Goal: Transaction & Acquisition: Purchase product/service

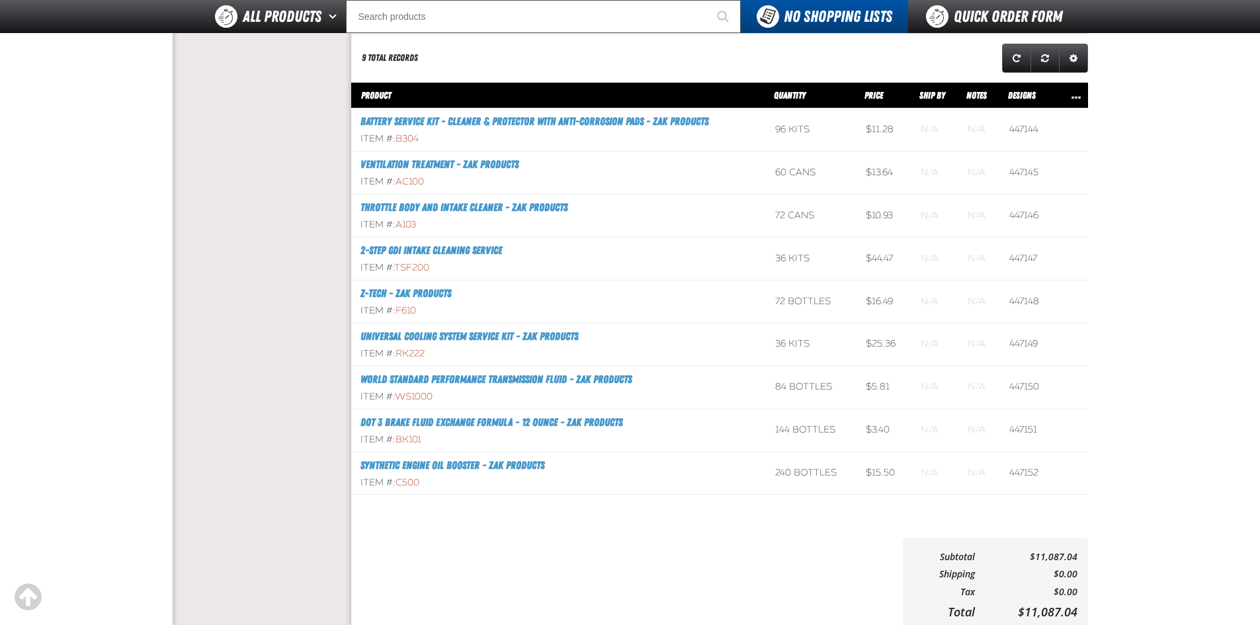
scroll to position [1, 1]
click at [258, 329] on aside "Account My Profile Address Book Users Invoice History Previously Purchased" at bounding box center [262, 88] width 179 height 1126
click at [491, 9] on input "Search" at bounding box center [543, 16] width 395 height 33
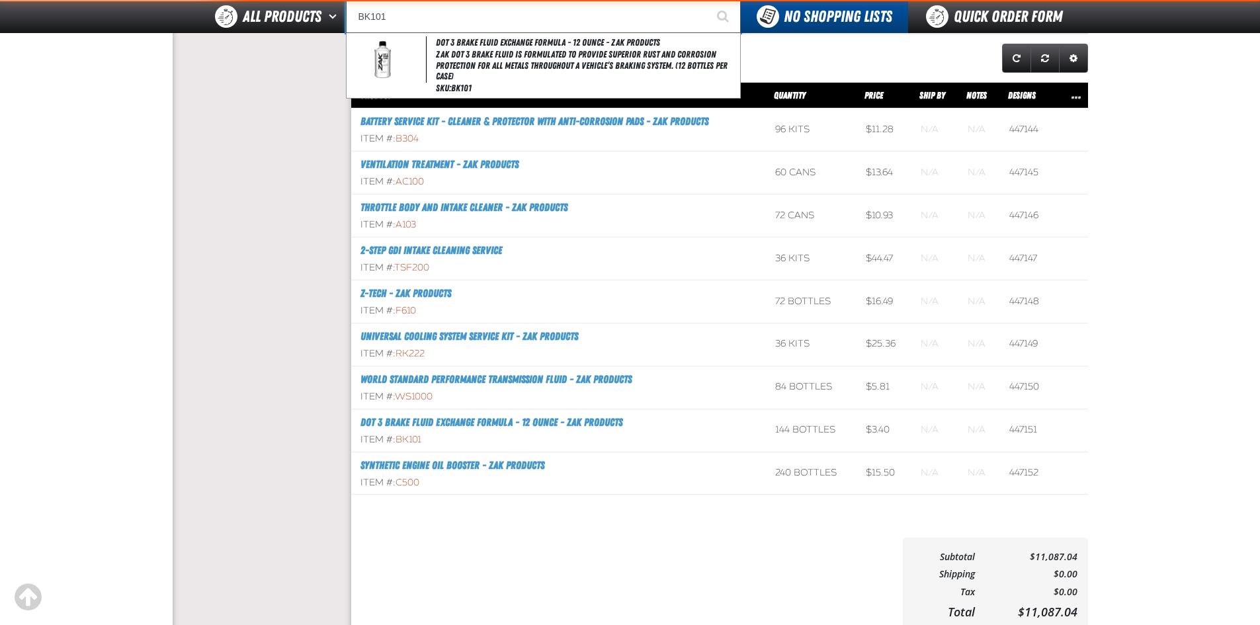
type input "BK101"
click at [708, 0] on button "Start Searching" at bounding box center [724, 16] width 33 height 33
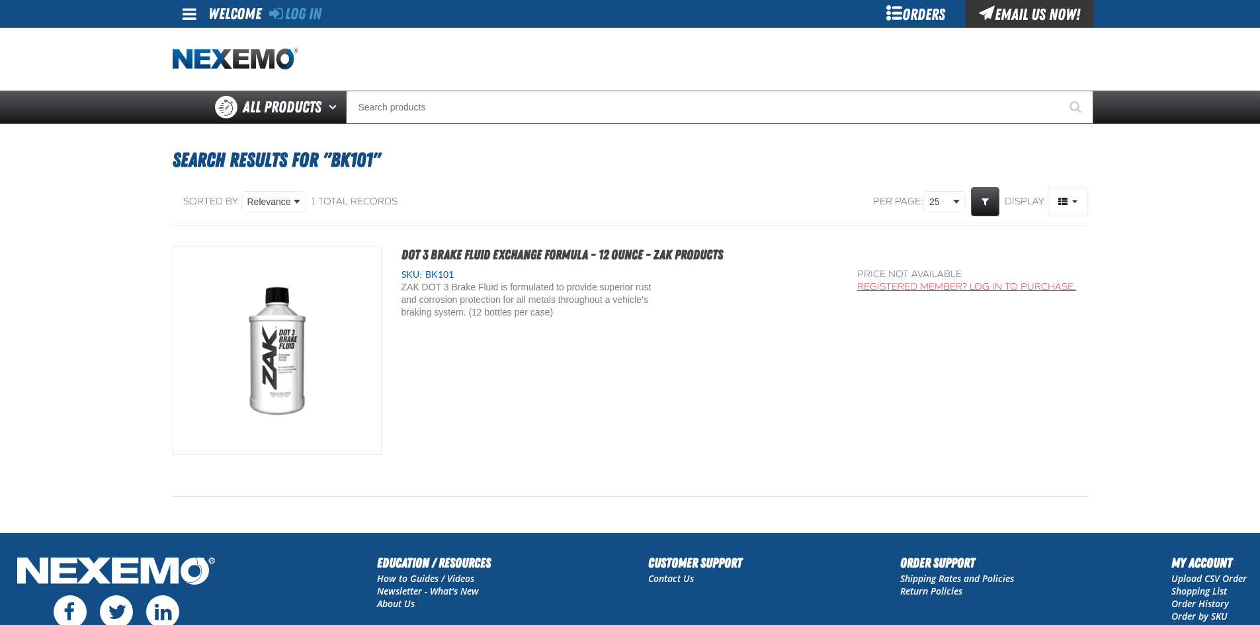
click at [899, 292] on link "Registered Member? Log In to purchase." at bounding box center [966, 286] width 219 height 11
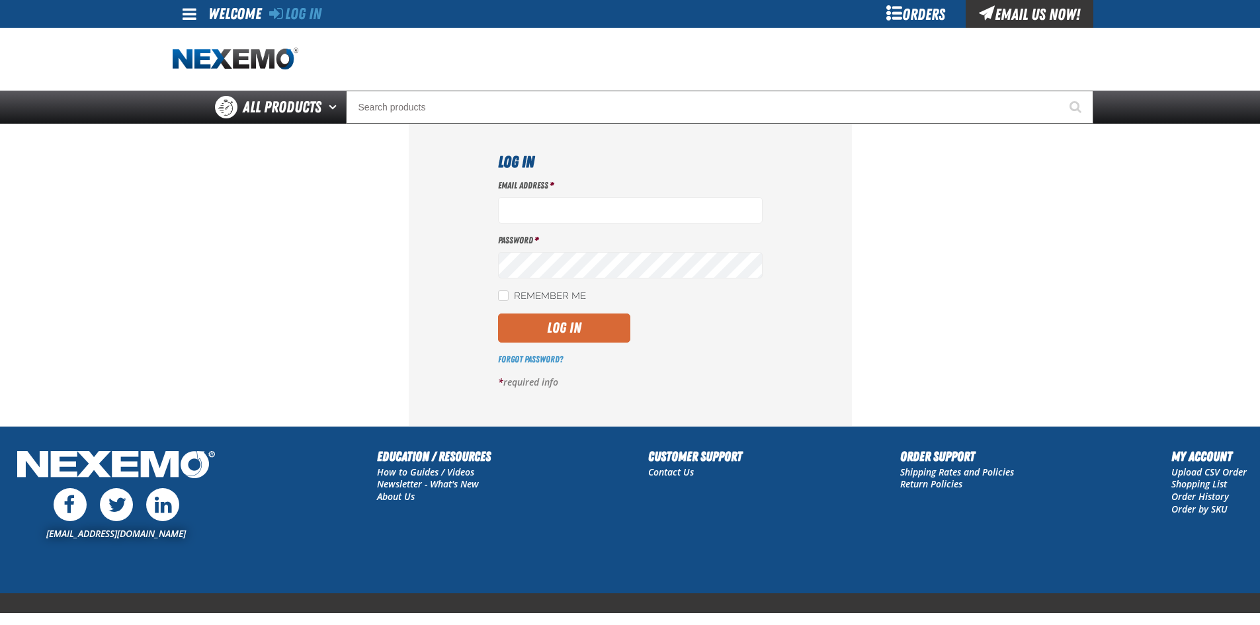
type input "lhernandez@vtaig.com"
click at [513, 331] on button "Log In" at bounding box center [564, 328] width 132 height 29
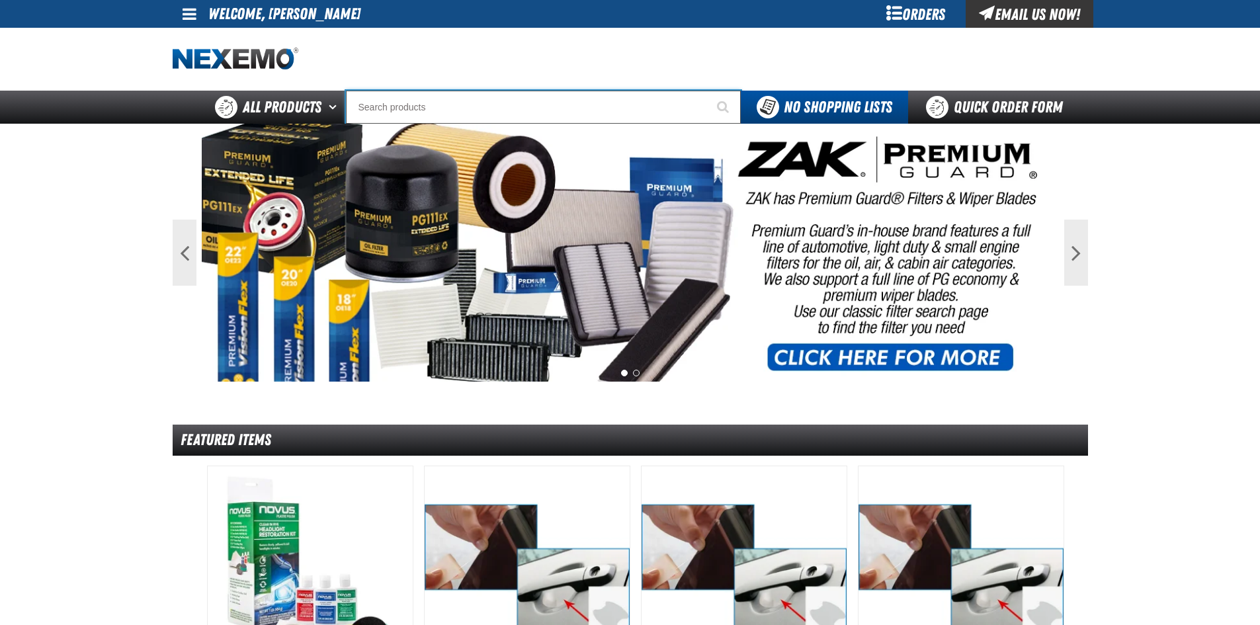
click at [452, 112] on input "Search" at bounding box center [543, 107] width 395 height 33
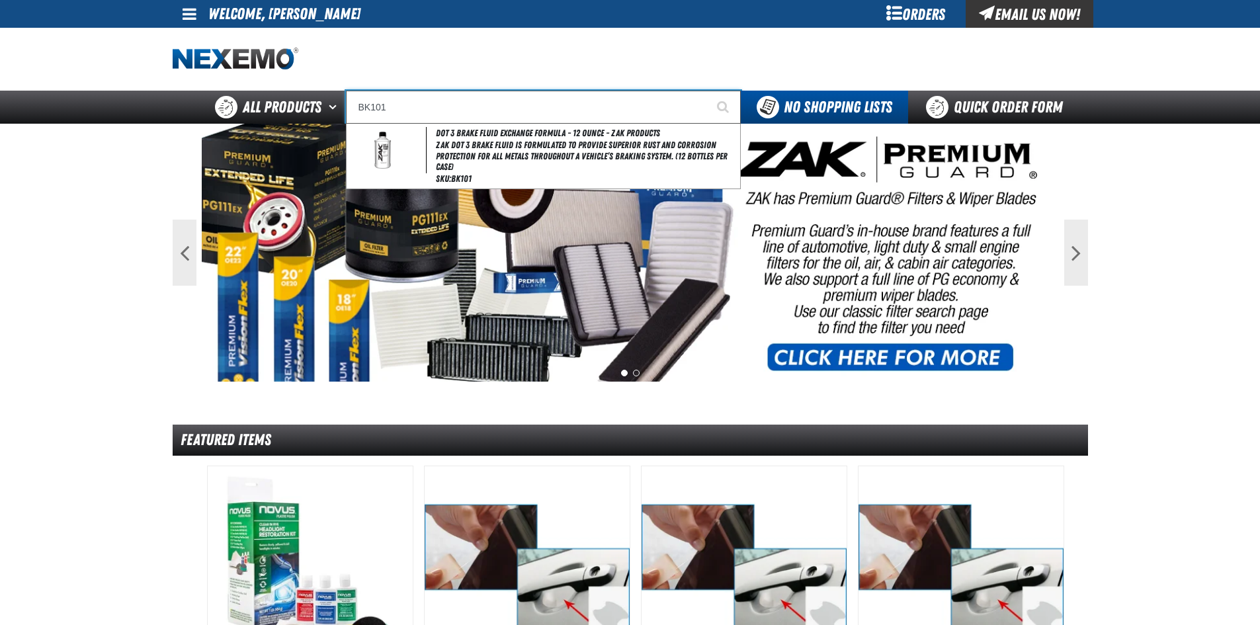
type input "BK101"
click at [708, 91] on button "Start Searching" at bounding box center [724, 107] width 33 height 33
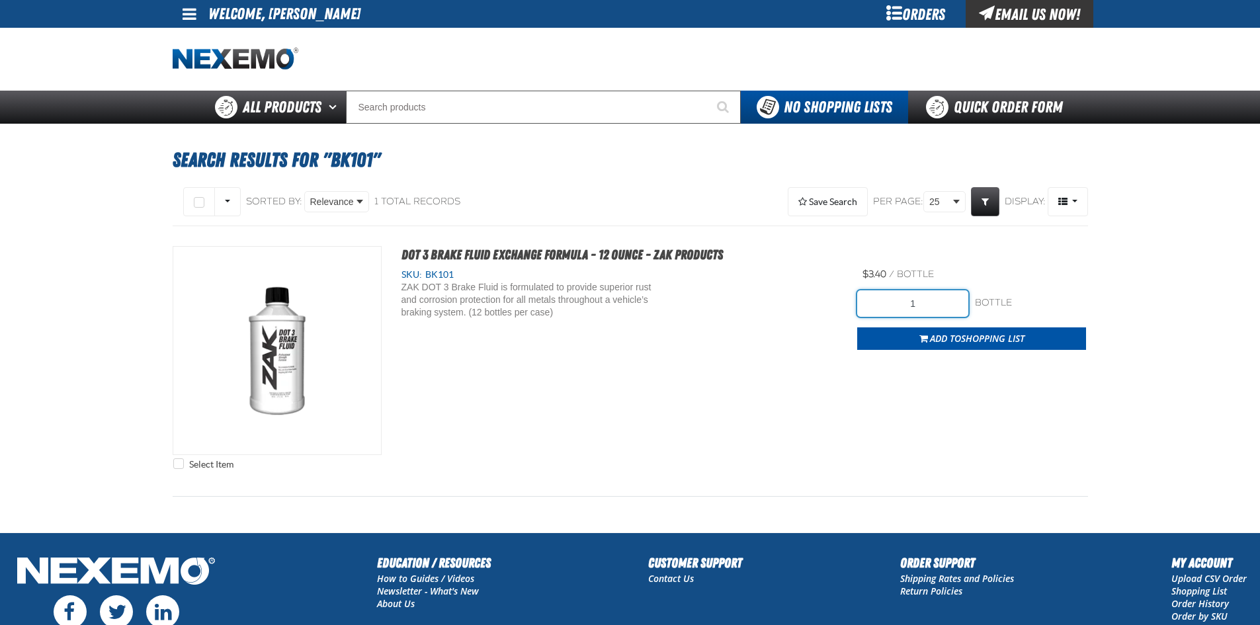
click at [940, 314] on input "1" at bounding box center [912, 303] width 111 height 26
type input "120"
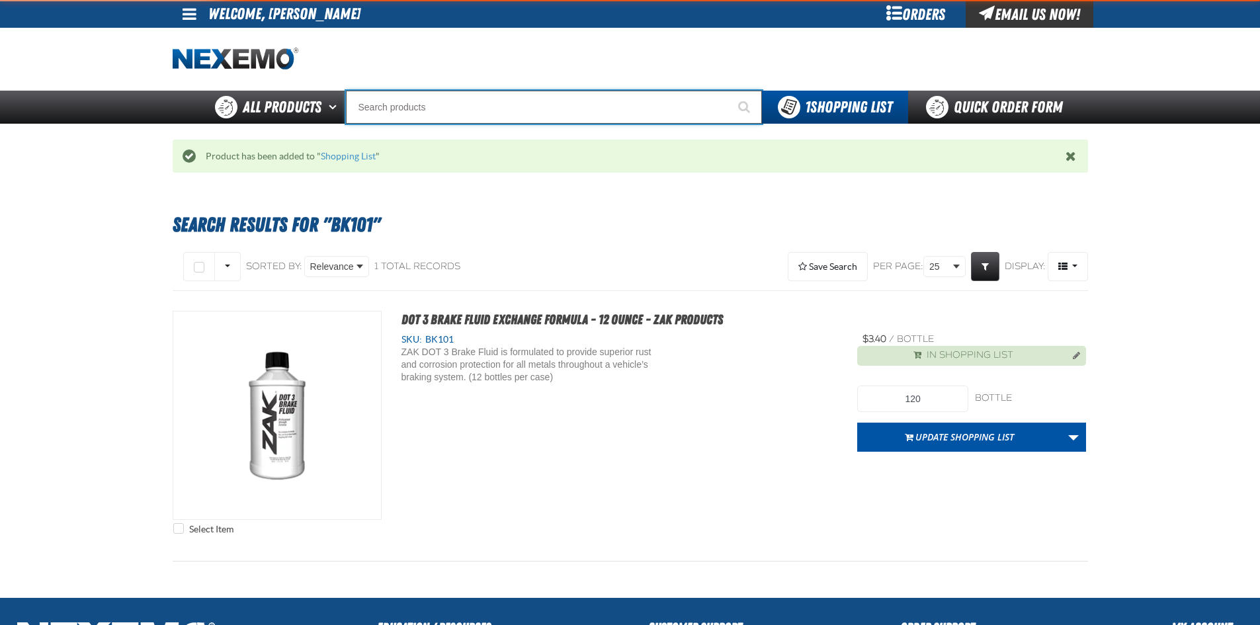
click at [423, 111] on input "Search" at bounding box center [554, 107] width 416 height 33
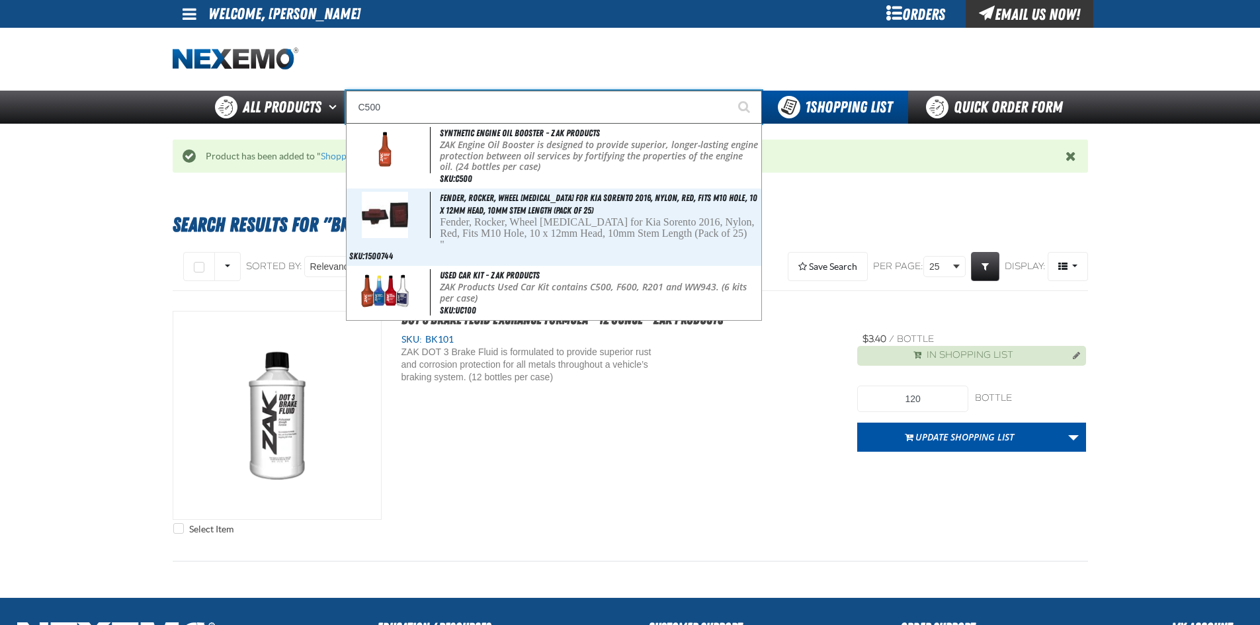
type input "C500"
click at [729, 91] on button "Start Searching" at bounding box center [745, 107] width 33 height 33
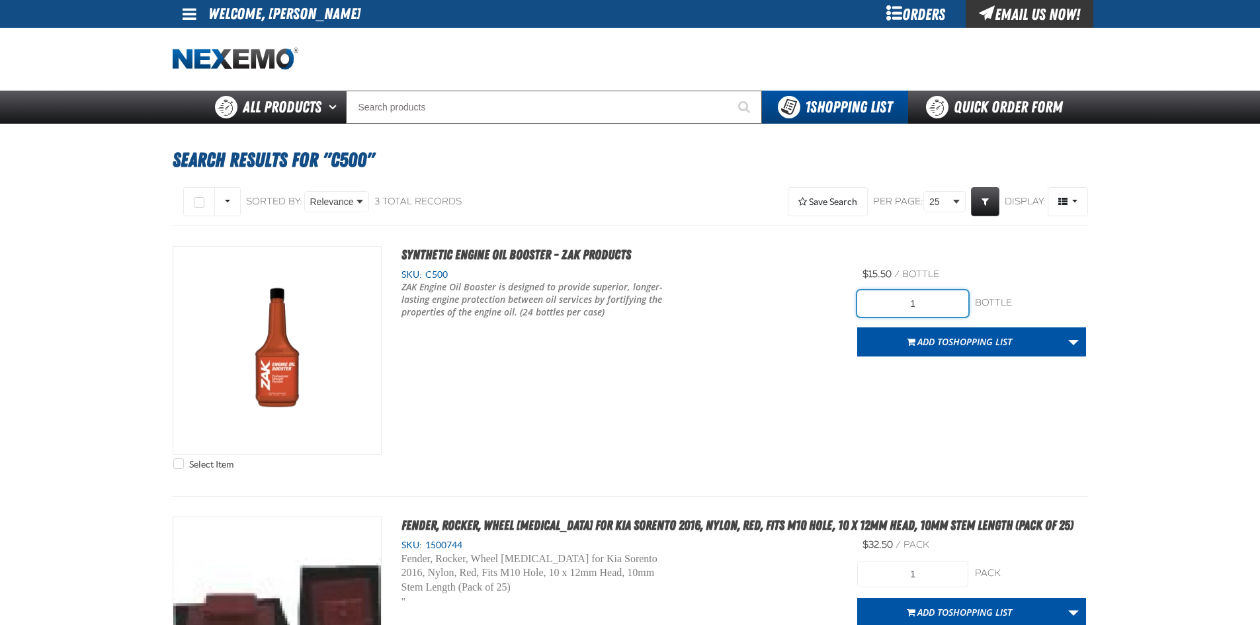
click at [921, 298] on input "1" at bounding box center [912, 303] width 111 height 26
type input "144"
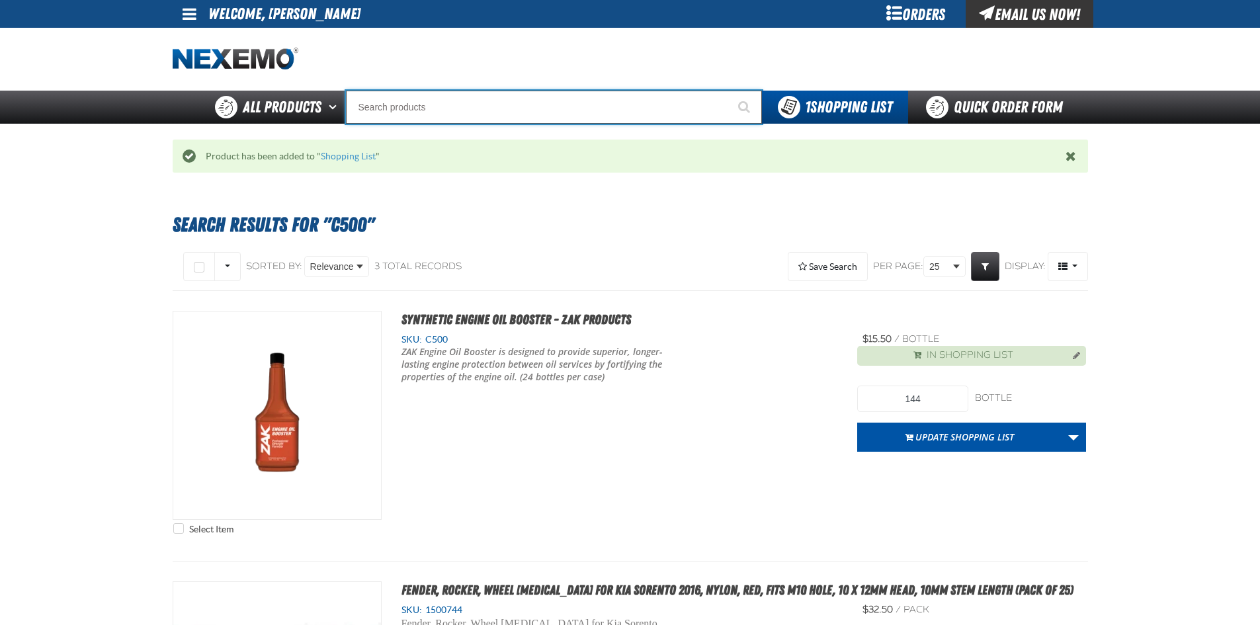
click at [425, 110] on input "Search" at bounding box center [554, 107] width 416 height 33
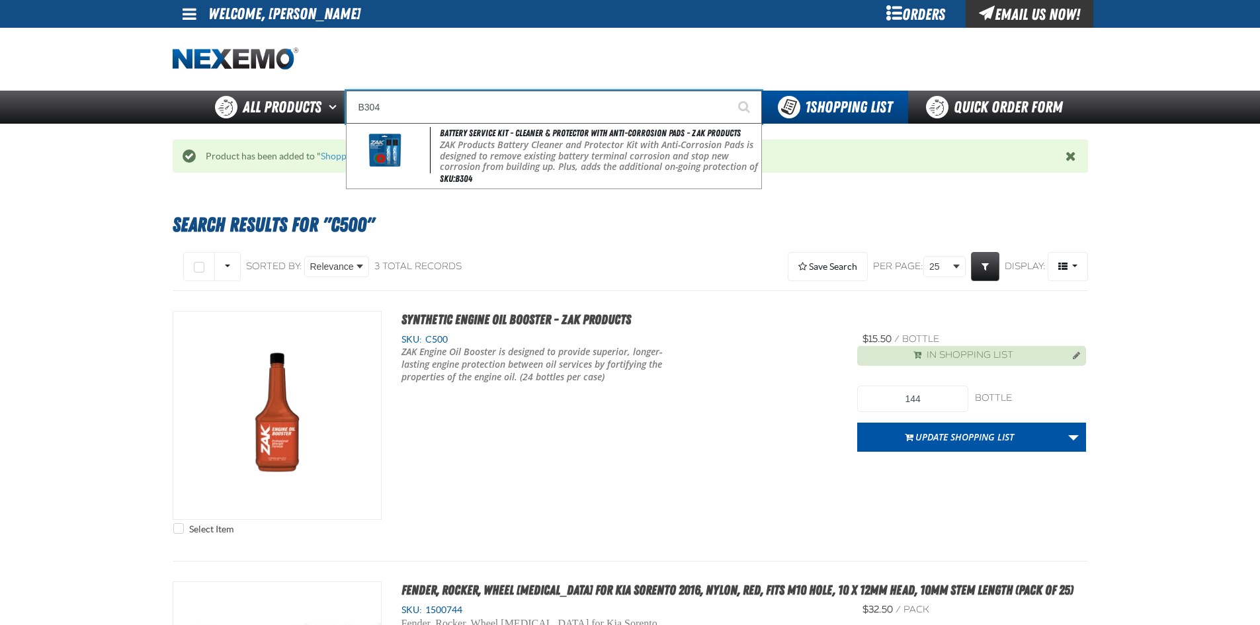
type input "B304"
click at [729, 91] on button "Start Searching" at bounding box center [745, 107] width 33 height 33
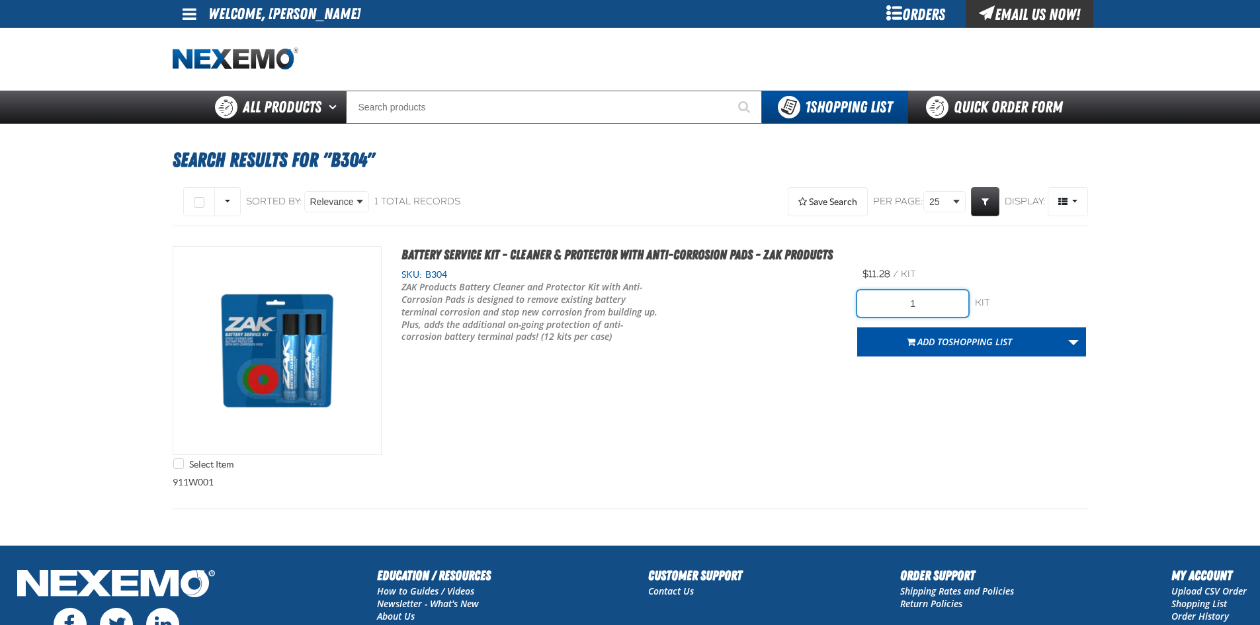
click at [924, 304] on input "1" at bounding box center [912, 303] width 111 height 26
type input "48"
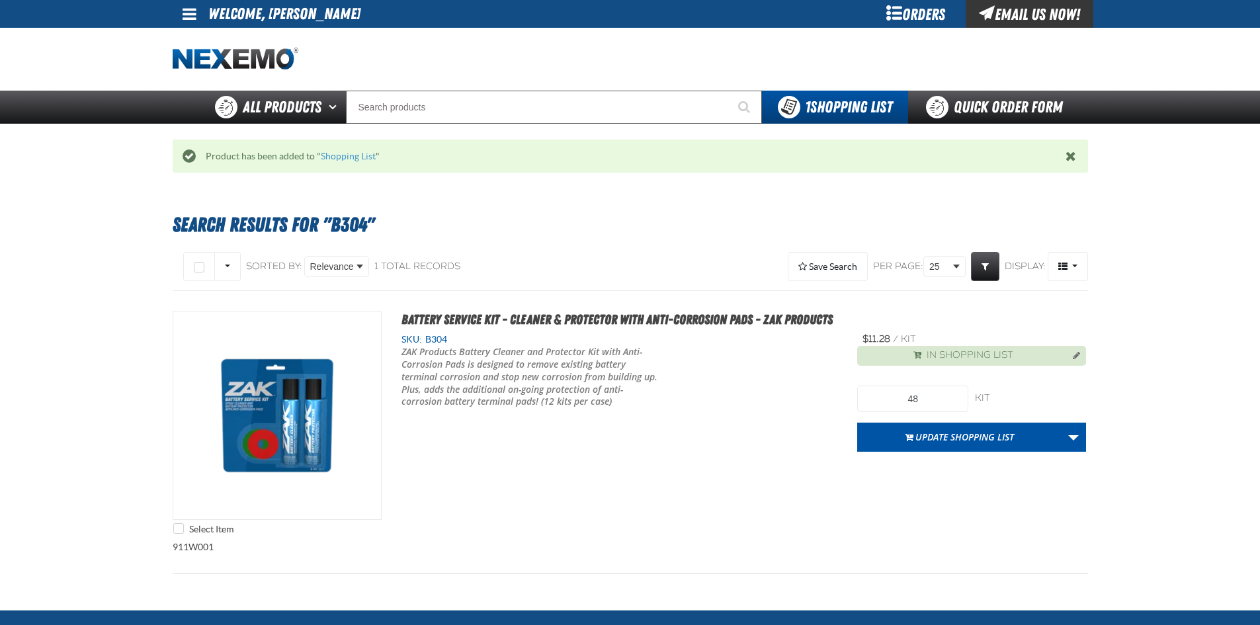
click at [473, 89] on div at bounding box center [630, 59] width 915 height 63
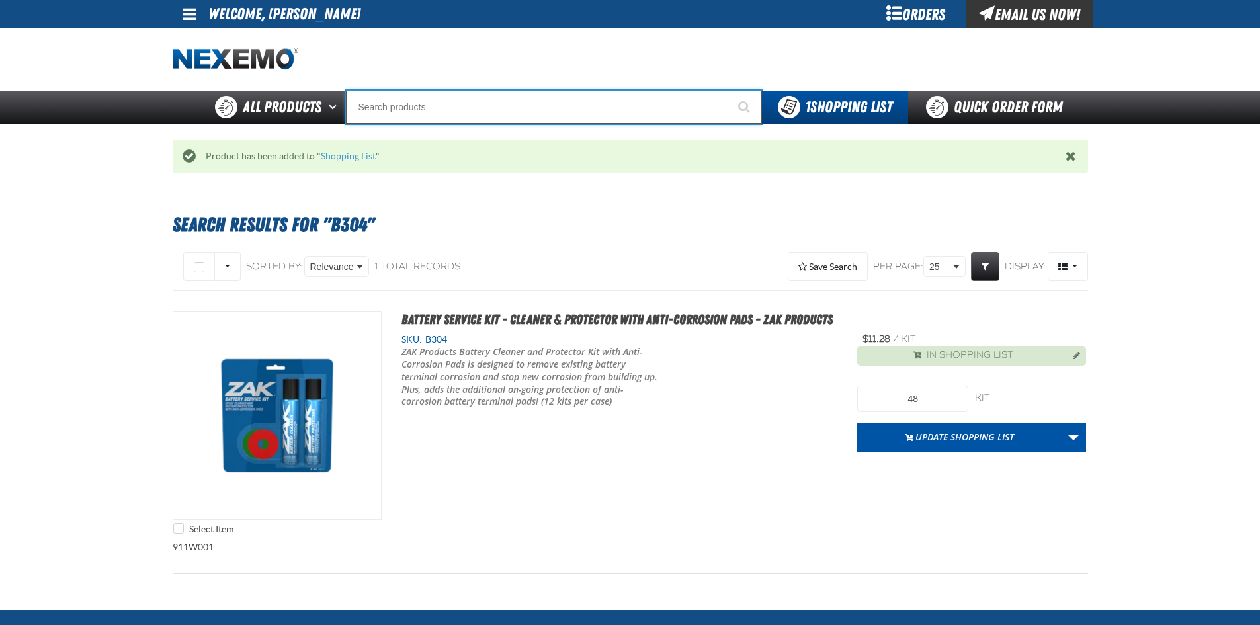
click at [454, 106] on input "Search" at bounding box center [554, 107] width 416 height 33
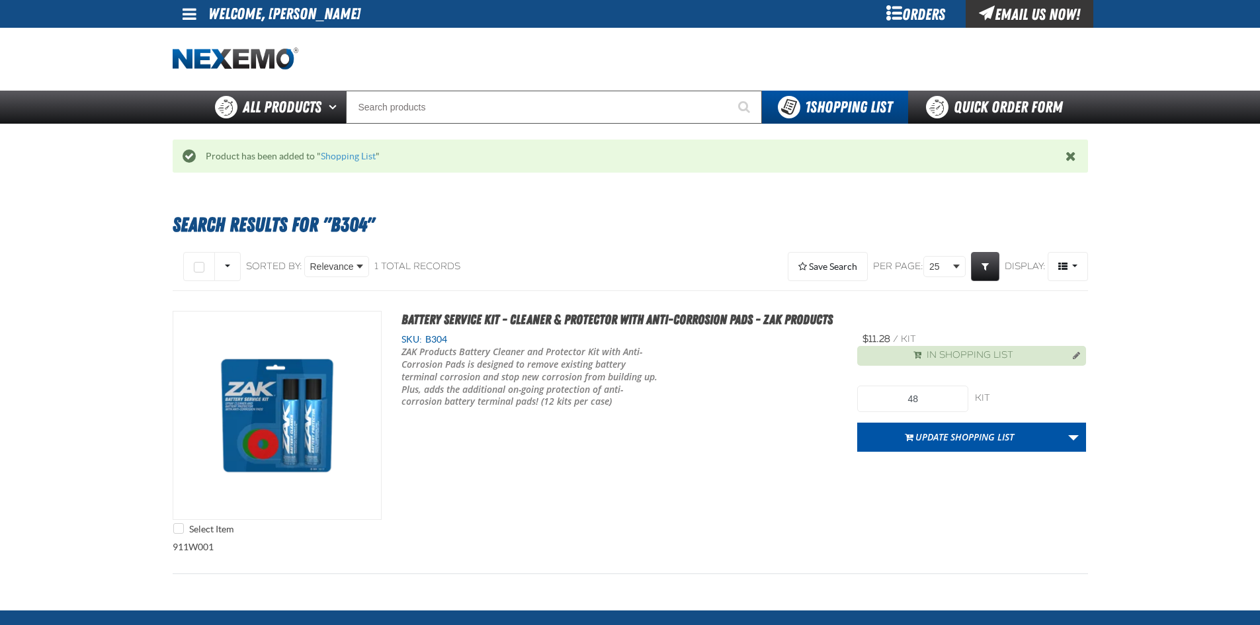
click at [57, 468] on main "Search Results for "B304" Select All on Page All visible" at bounding box center [630, 399] width 1260 height 421
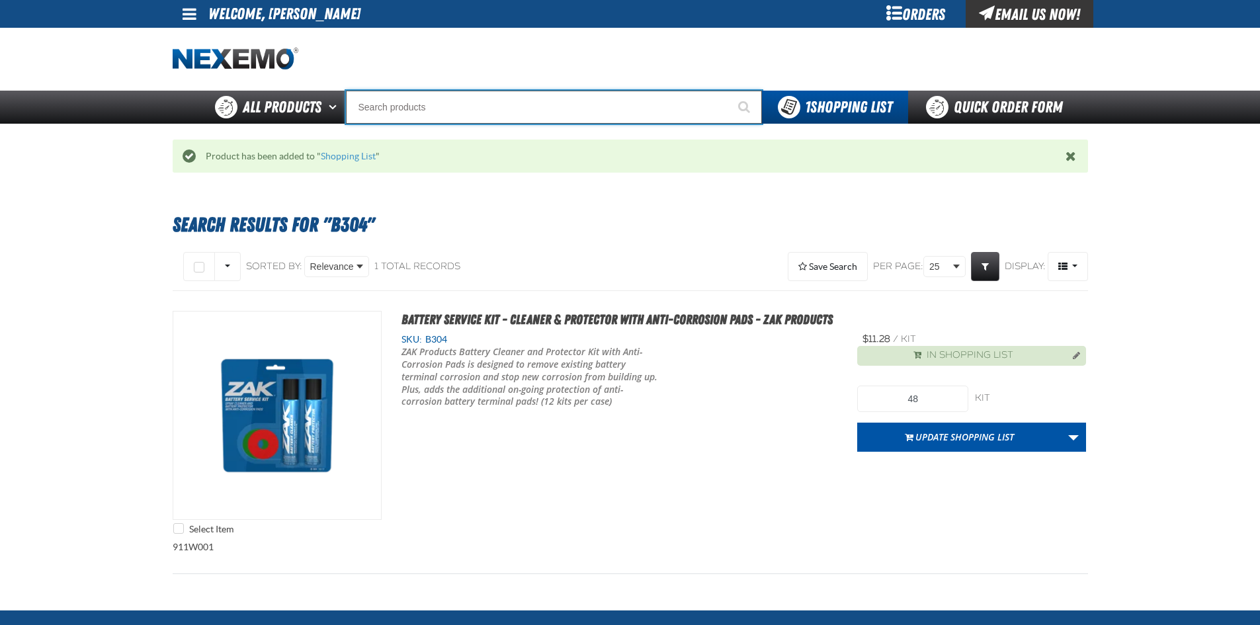
click at [478, 96] on input "Search" at bounding box center [554, 107] width 416 height 33
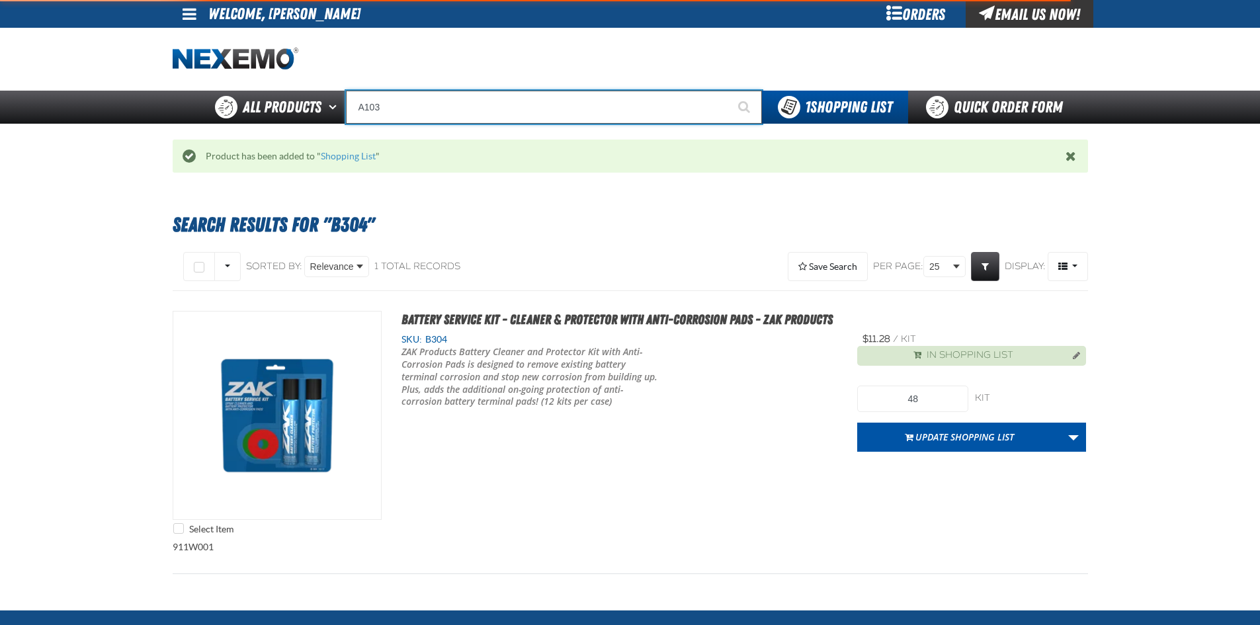
type input "A103"
click at [729, 91] on button "Start Searching" at bounding box center [745, 107] width 33 height 33
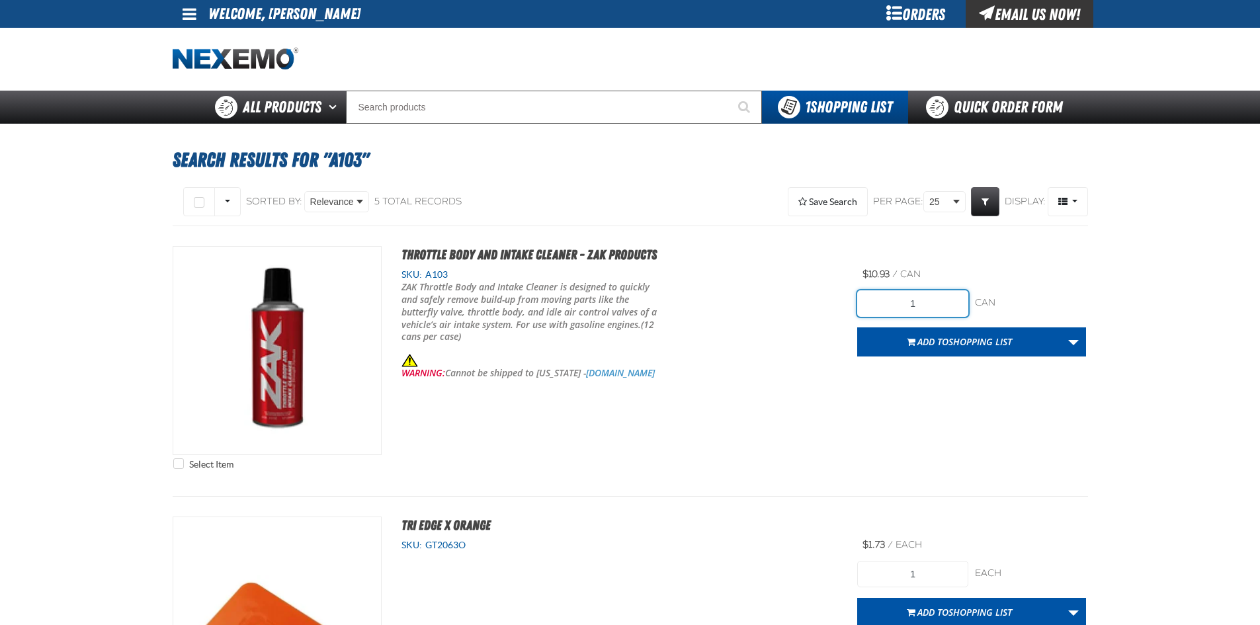
click at [900, 291] on input "1" at bounding box center [912, 303] width 111 height 26
type input "48"
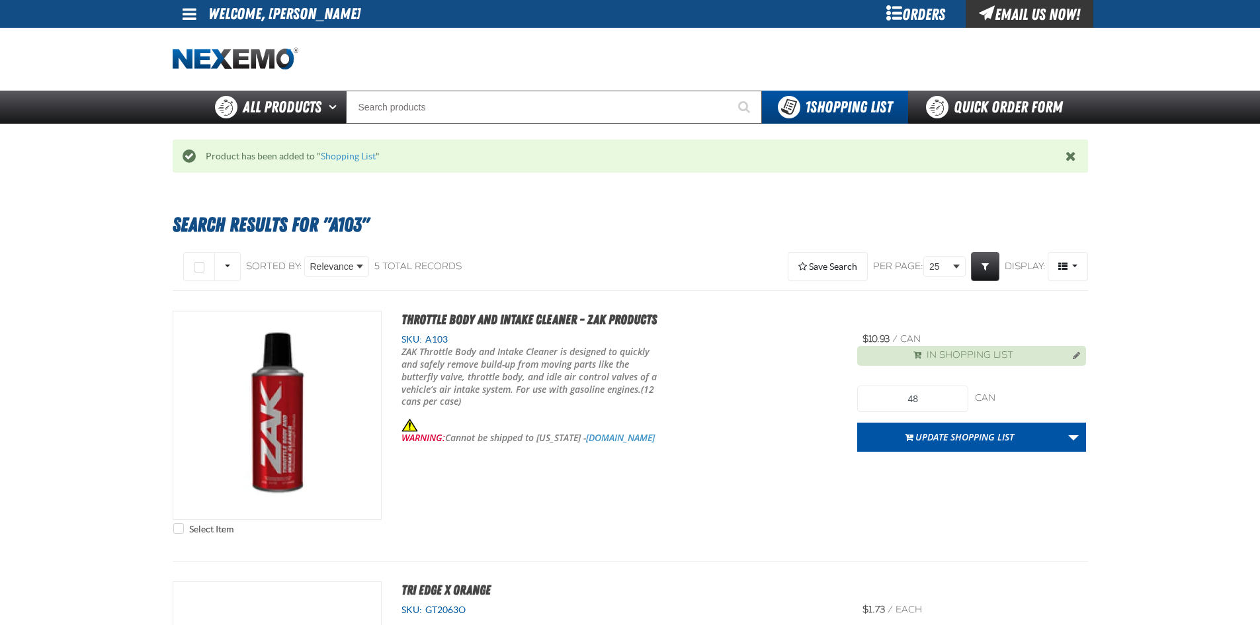
click at [935, 9] on div "Orders" at bounding box center [915, 14] width 99 height 28
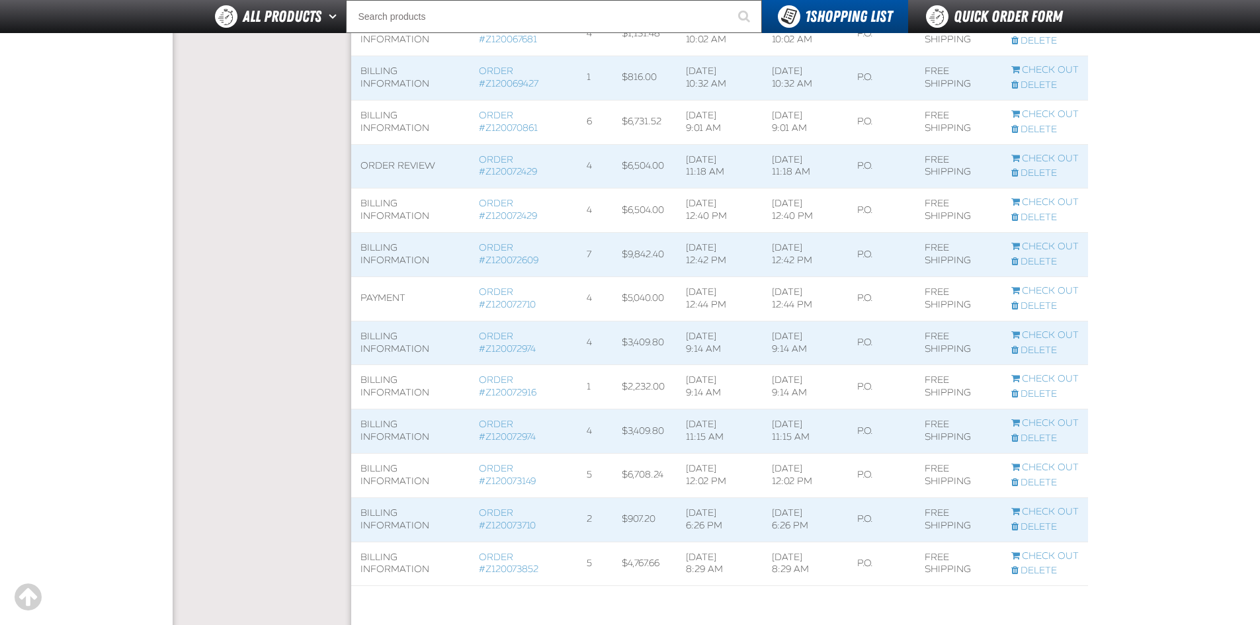
scroll to position [198, 0]
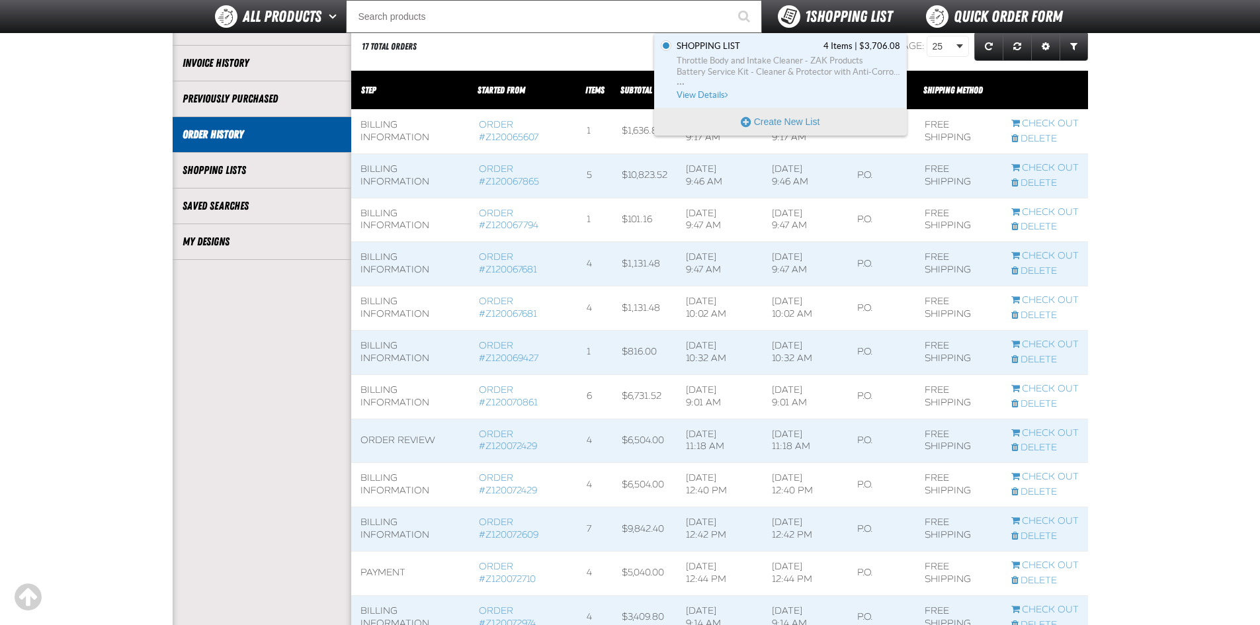
click at [798, 7] on div "1 Shopping List" at bounding box center [835, 16] width 114 height 22
click at [788, 63] on span "Throttle Body and Intake Cleaner - ZAK Products" at bounding box center [789, 61] width 224 height 12
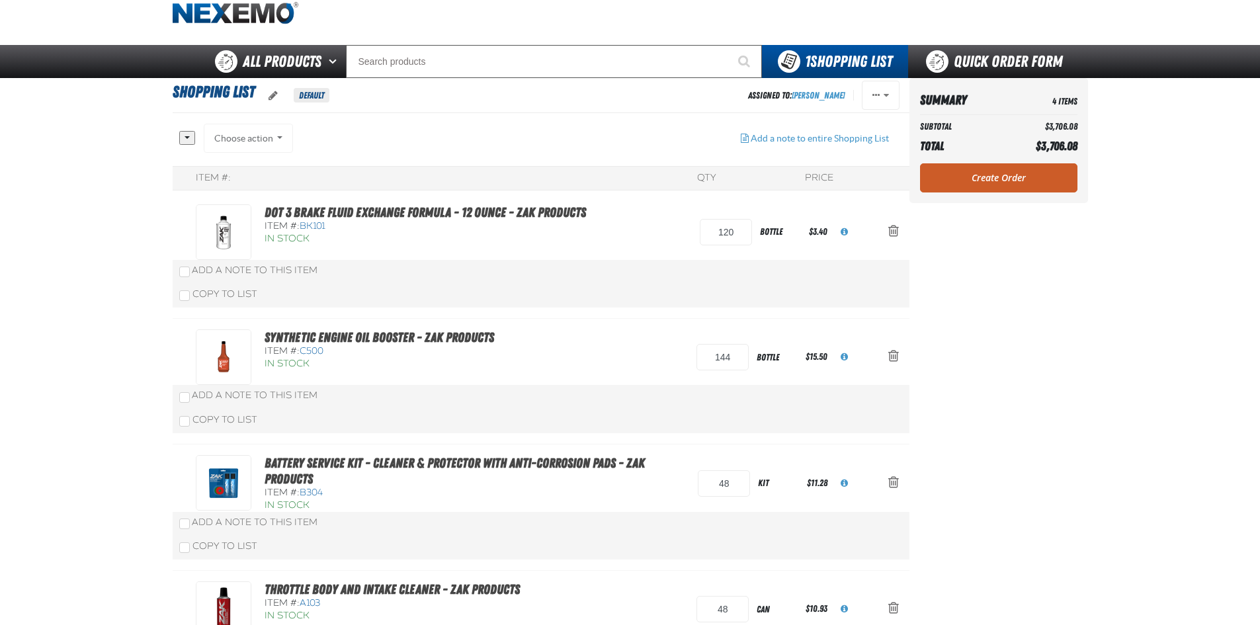
scroll to position [66, 0]
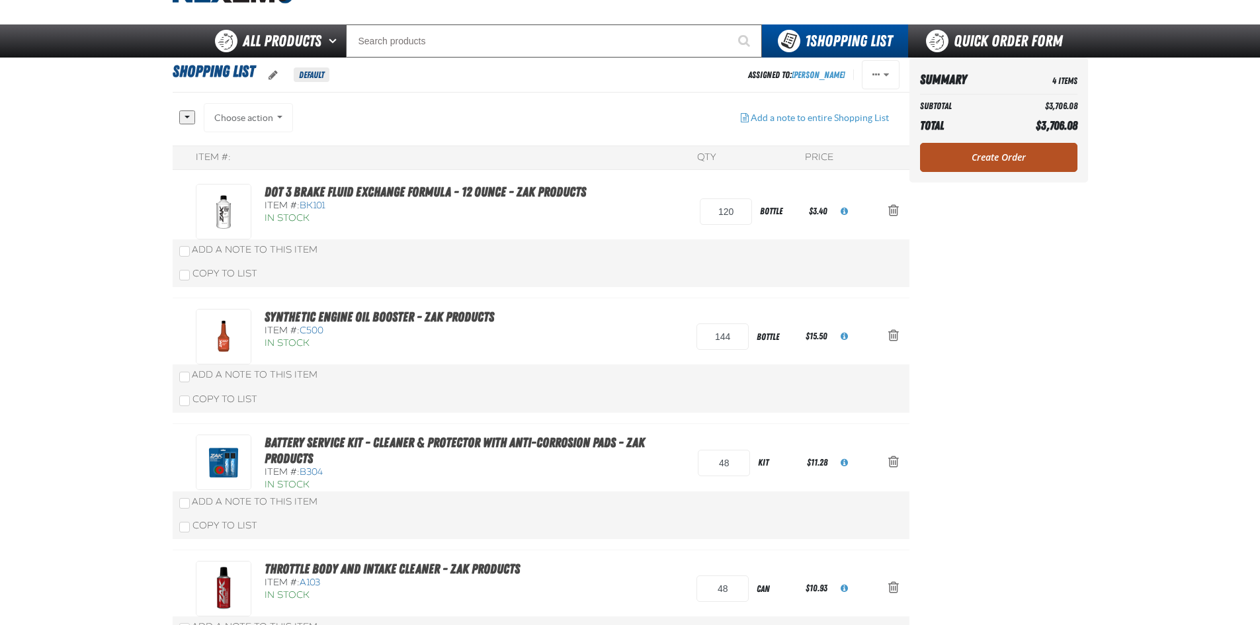
click at [1036, 164] on link "Create Order" at bounding box center [998, 157] width 157 height 29
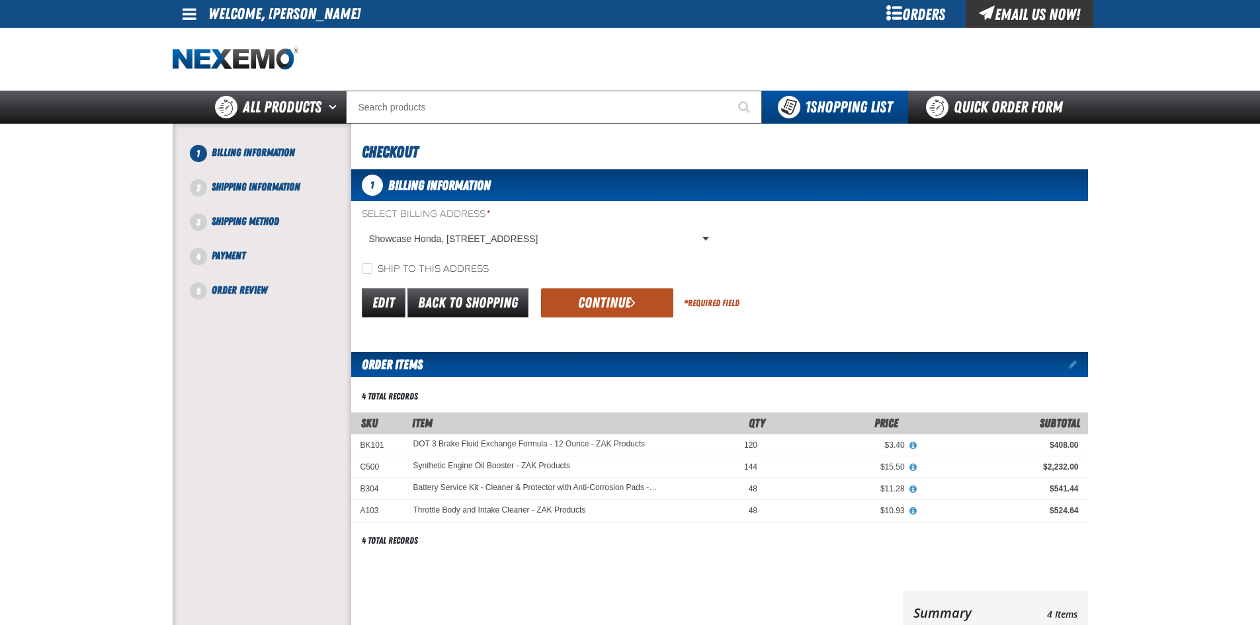
click at [608, 296] on button "Continue" at bounding box center [607, 302] width 132 height 29
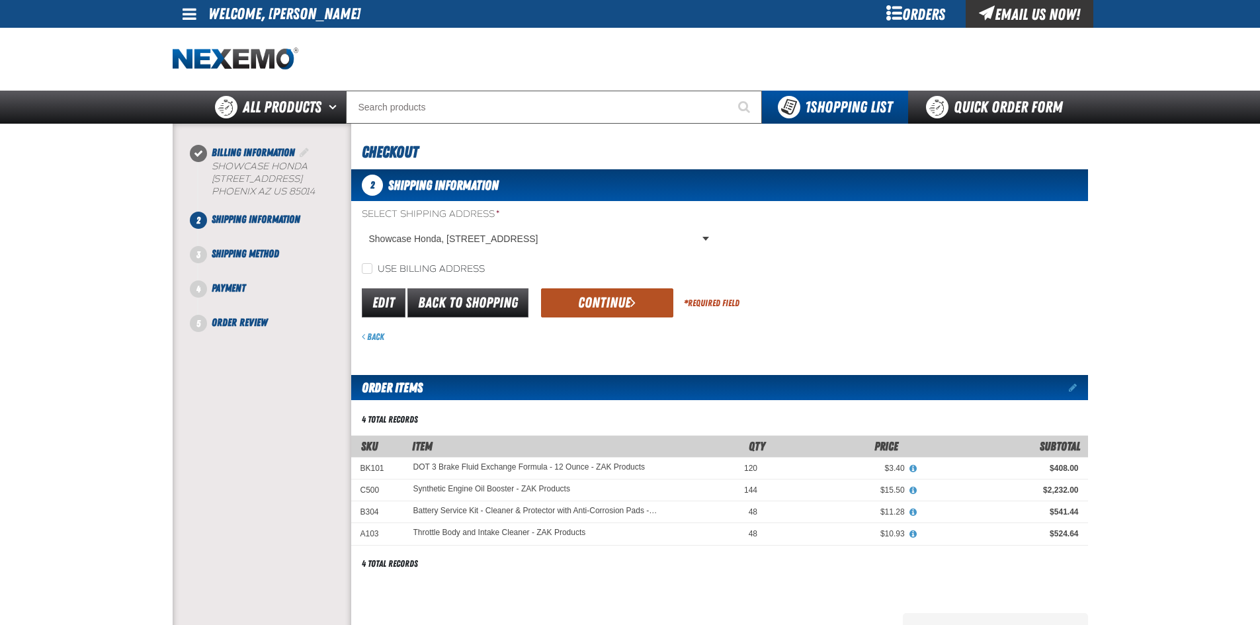
click at [609, 292] on button "Continue" at bounding box center [607, 302] width 132 height 29
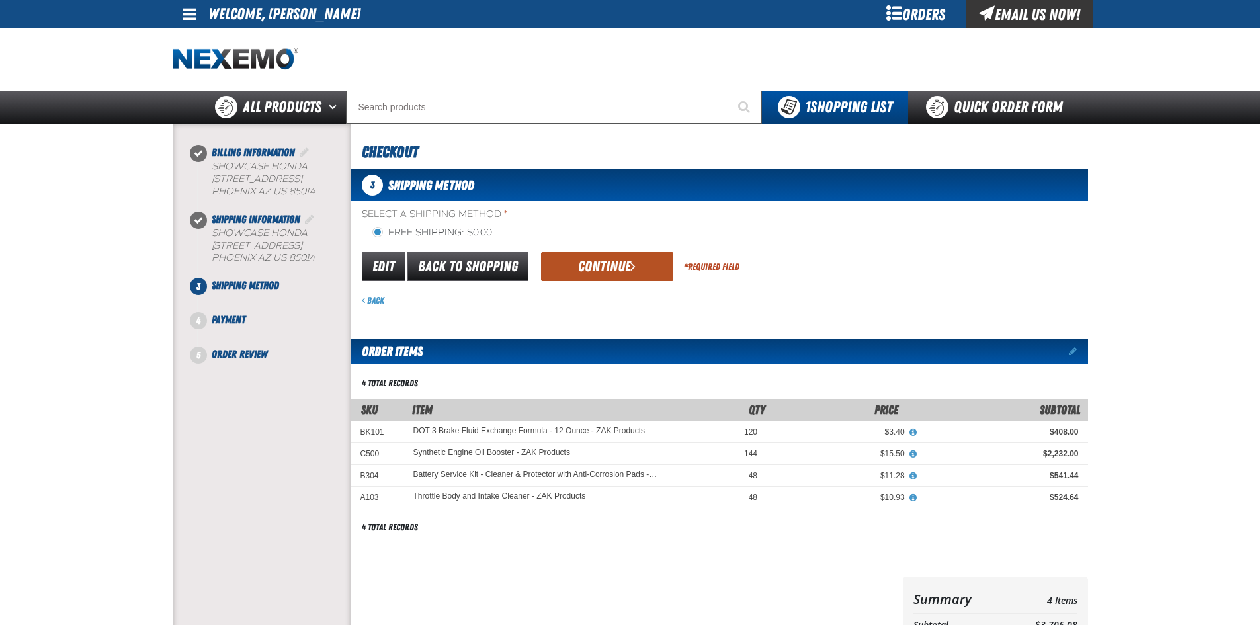
click at [636, 265] on button "Continue" at bounding box center [607, 266] width 132 height 29
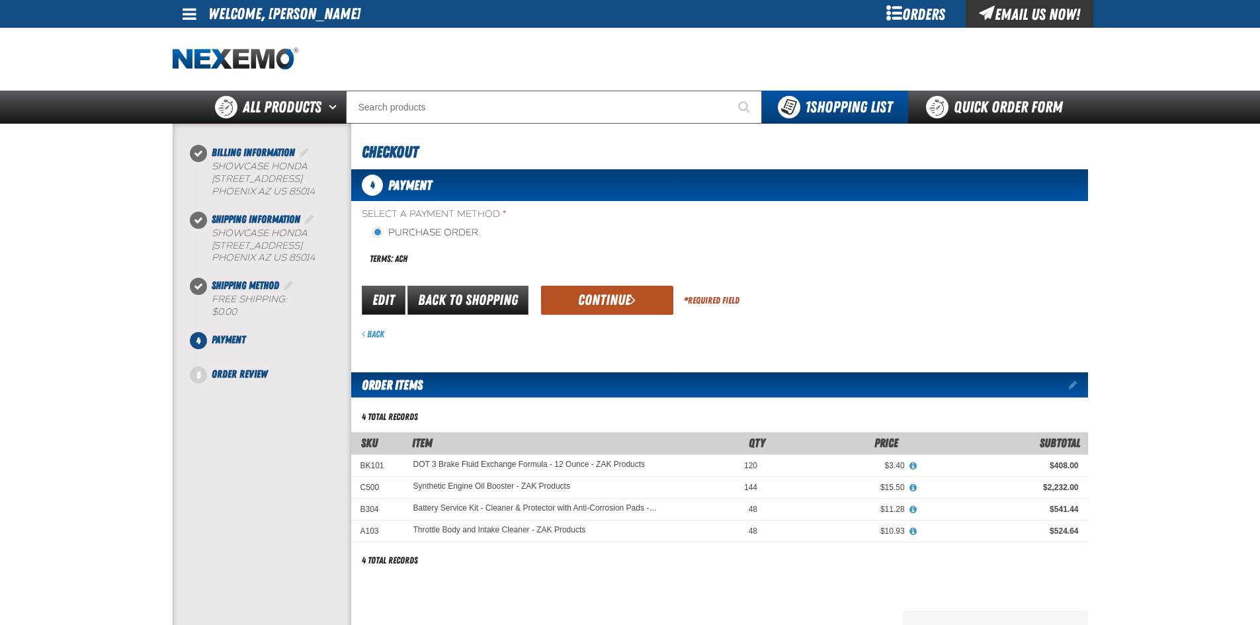
click at [626, 308] on button "Continue" at bounding box center [607, 300] width 132 height 29
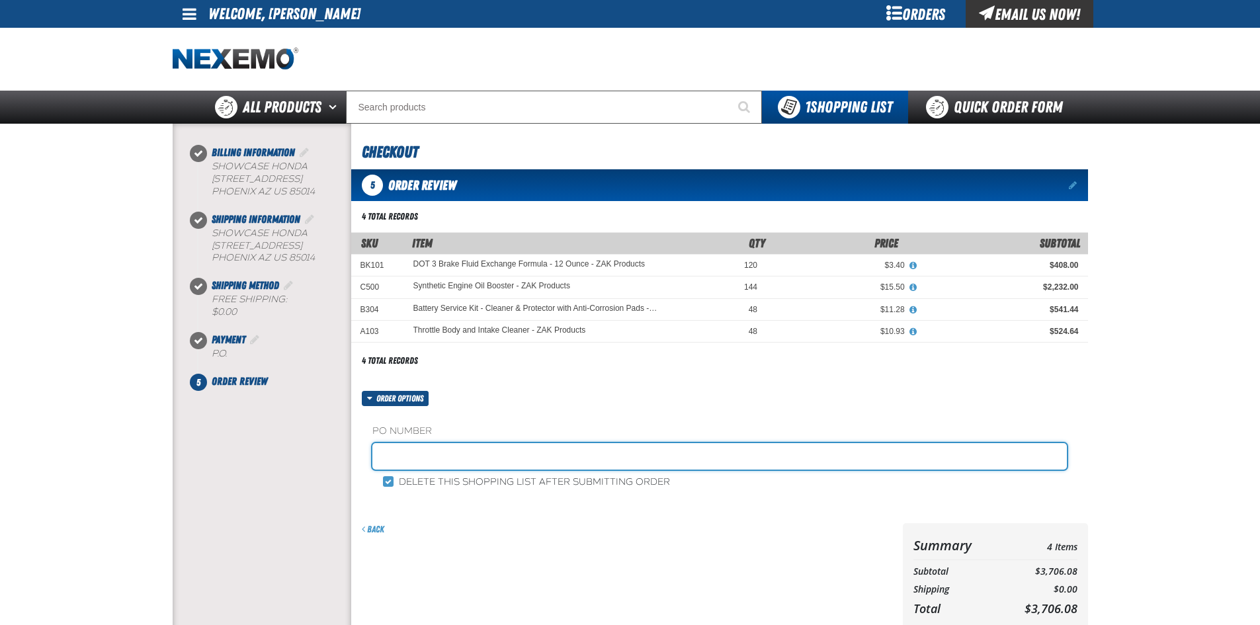
click at [532, 452] on input "text" at bounding box center [719, 456] width 694 height 26
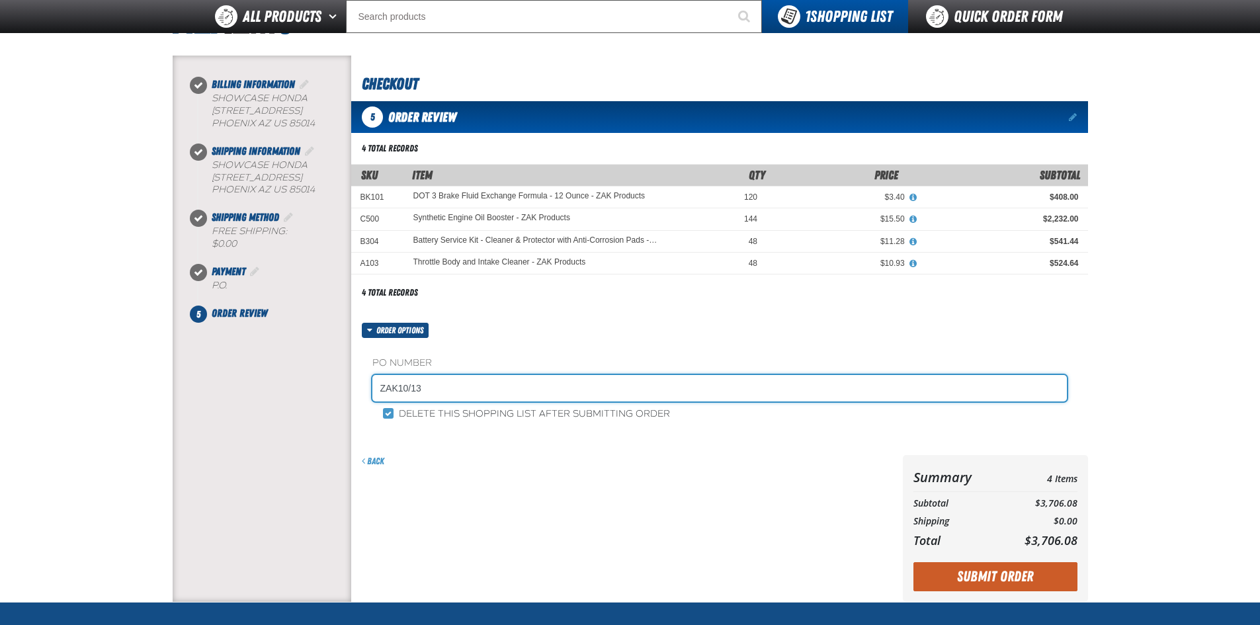
scroll to position [132, 0]
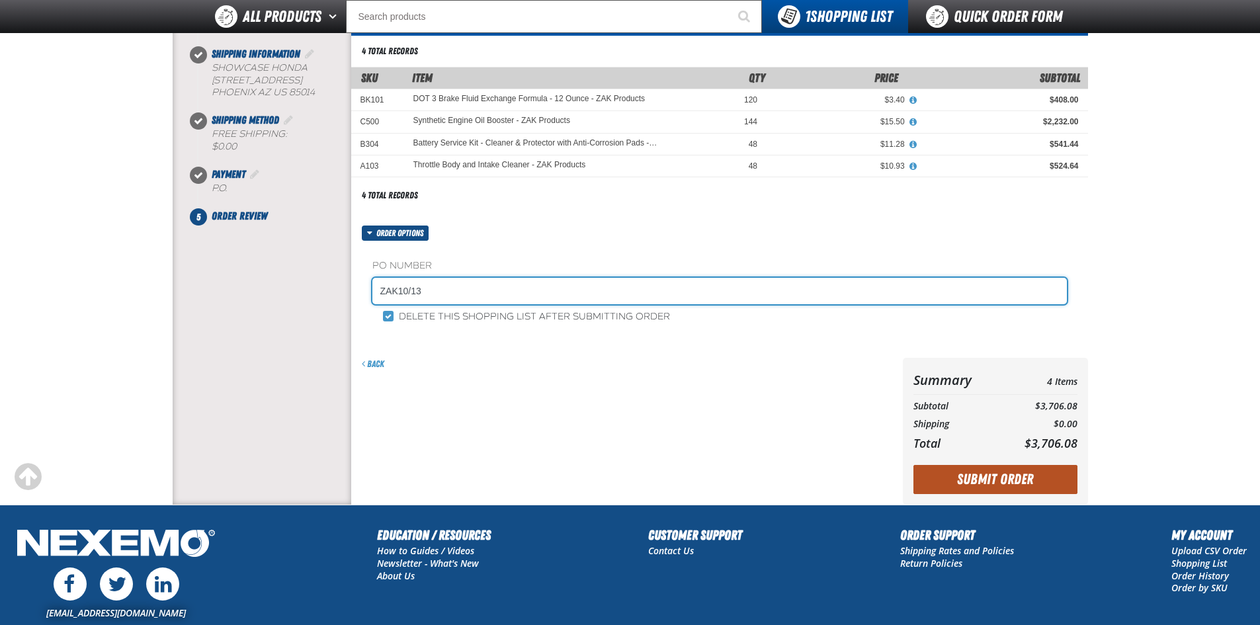
type input "ZAK10/13"
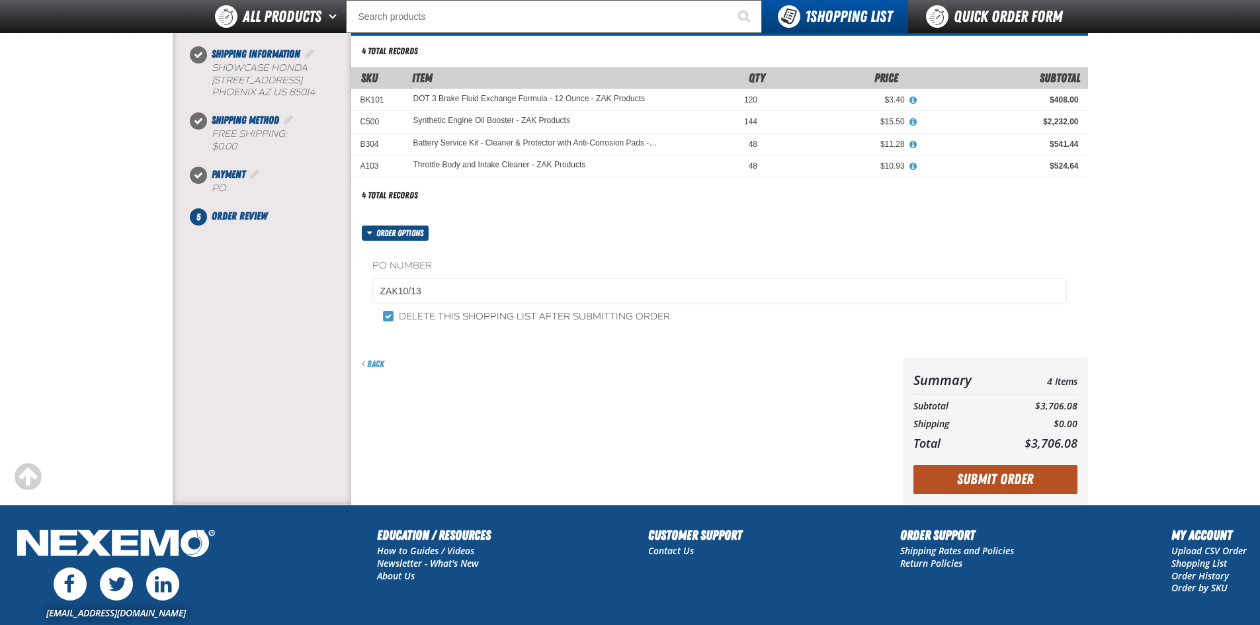
click at [1048, 479] on button "Submit Order" at bounding box center [995, 479] width 164 height 29
